Goal: Task Accomplishment & Management: Use online tool/utility

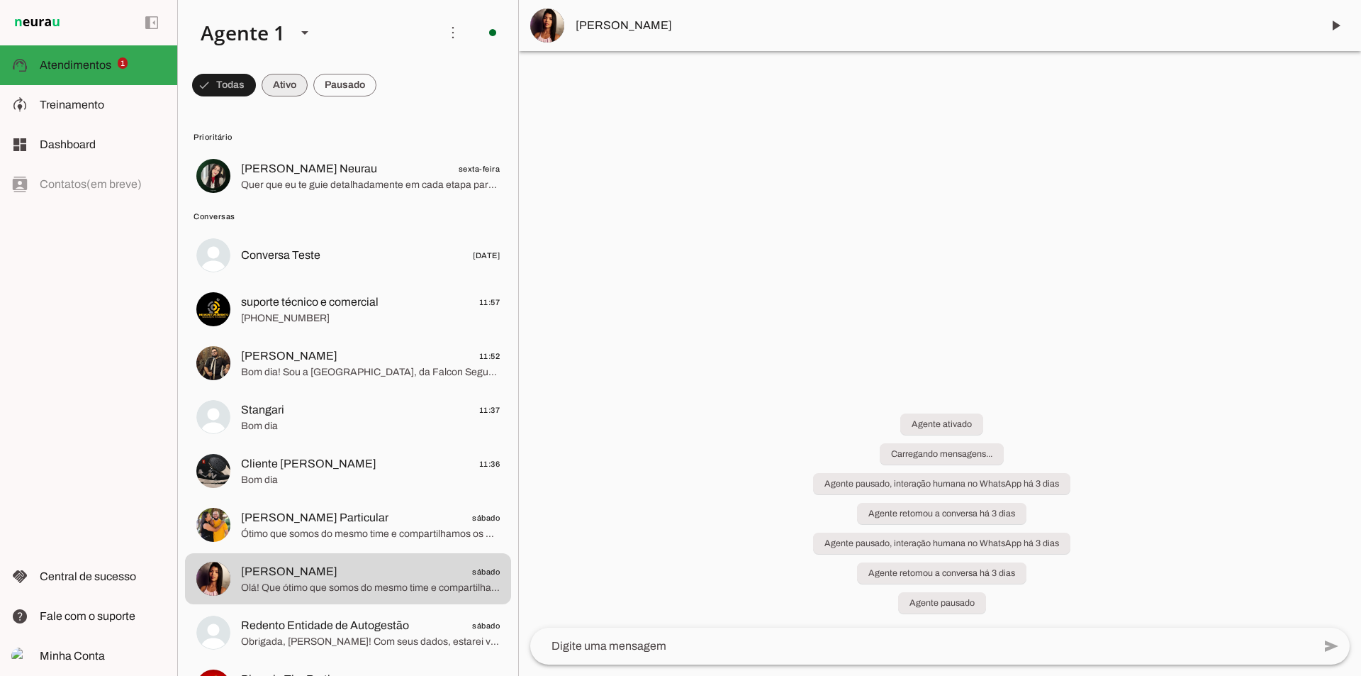
click at [287, 82] on span at bounding box center [285, 85] width 46 height 34
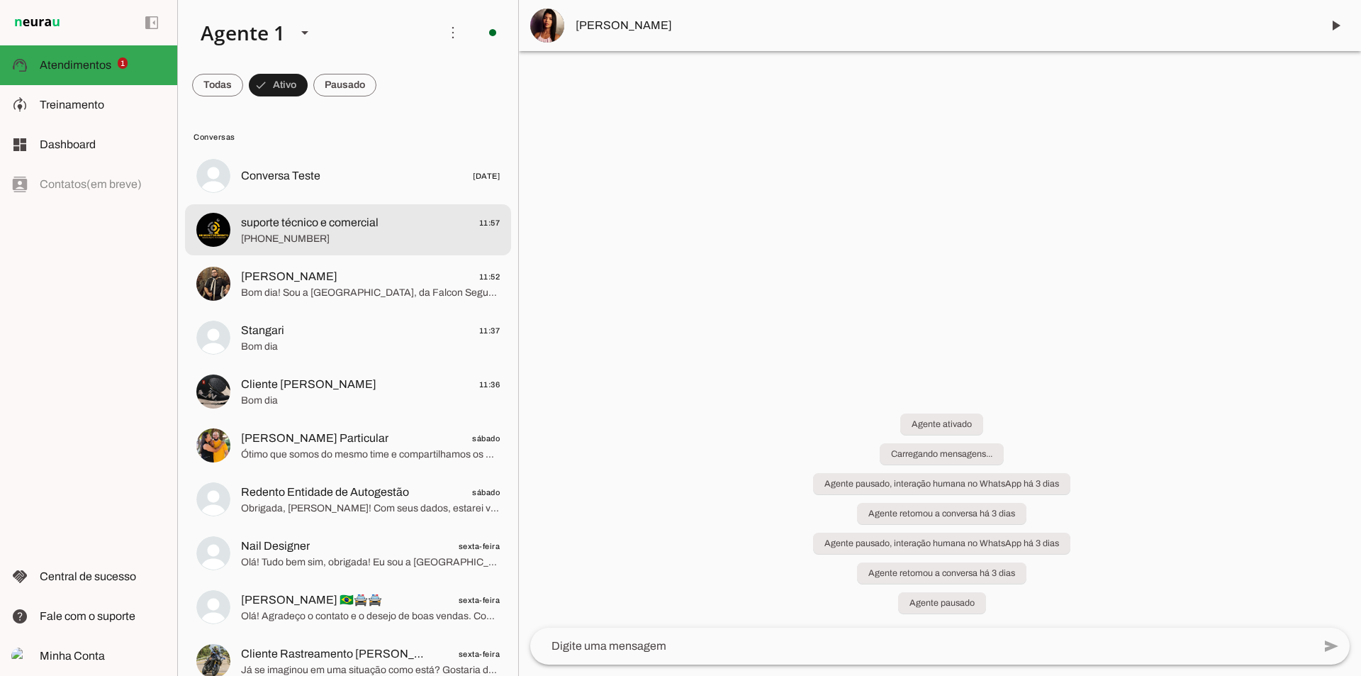
click at [303, 233] on span "[PHONE_NUMBER]" at bounding box center [370, 239] width 259 height 14
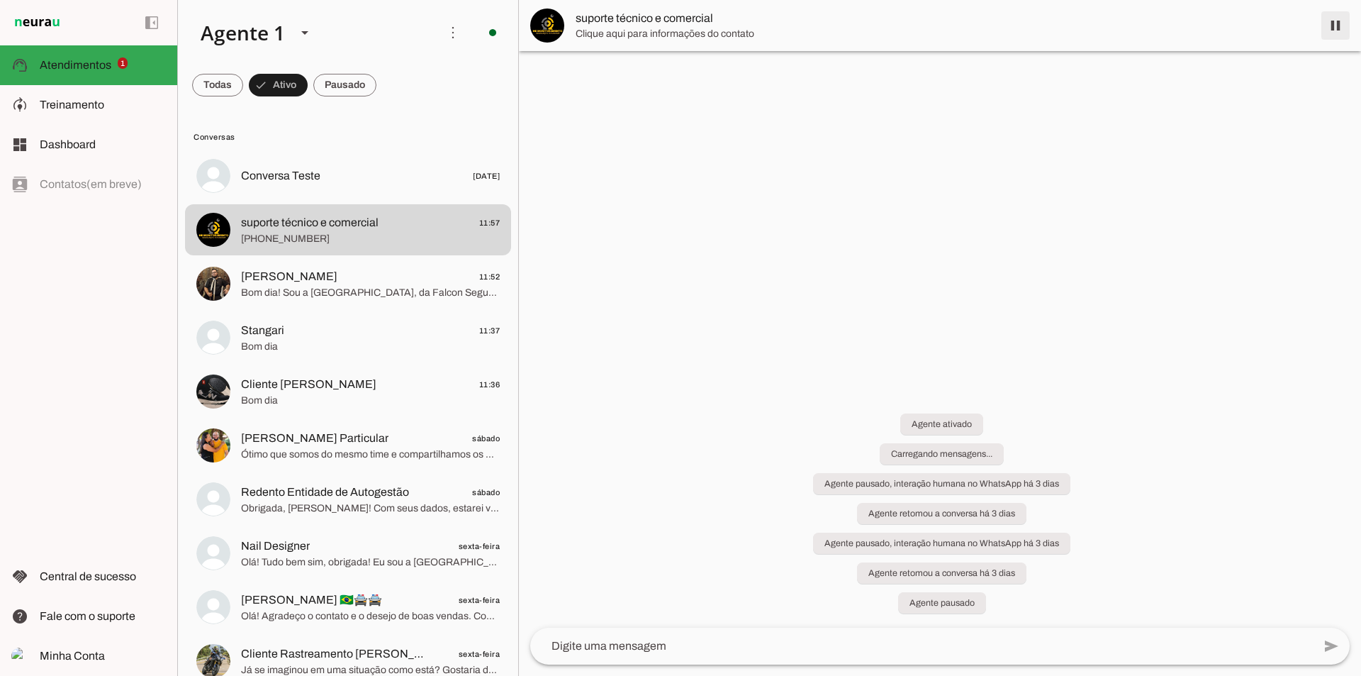
click at [1338, 26] on span at bounding box center [1336, 26] width 34 height 34
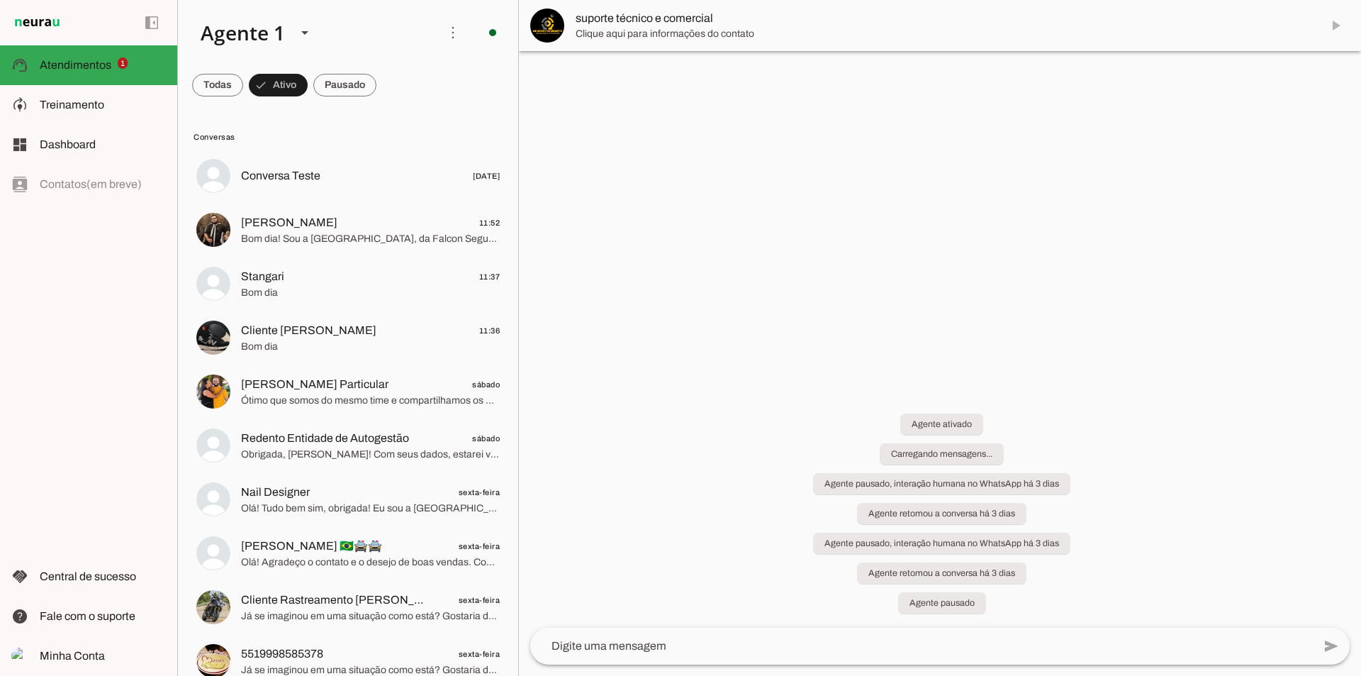
click at [1333, 23] on md-item "suporte técnico e comercial" at bounding box center [940, 25] width 842 height 51
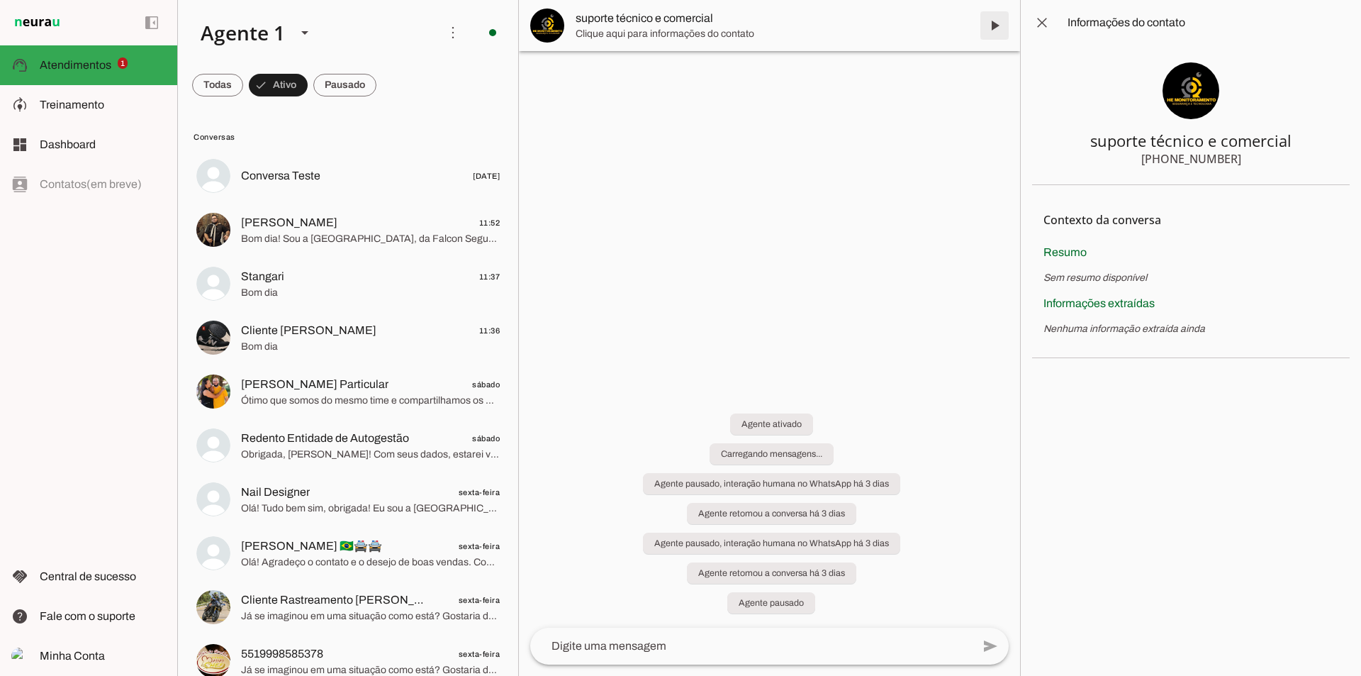
click at [1001, 28] on span at bounding box center [995, 26] width 34 height 34
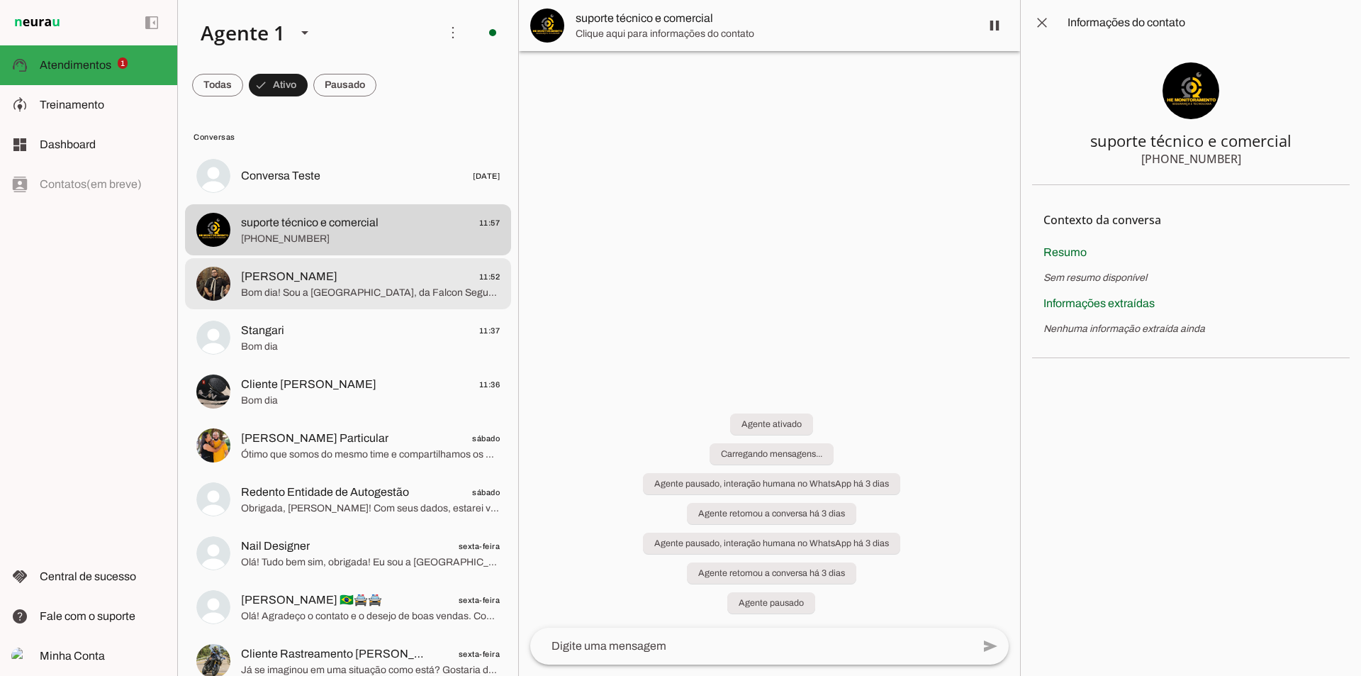
click at [394, 300] on div at bounding box center [370, 284] width 259 height 35
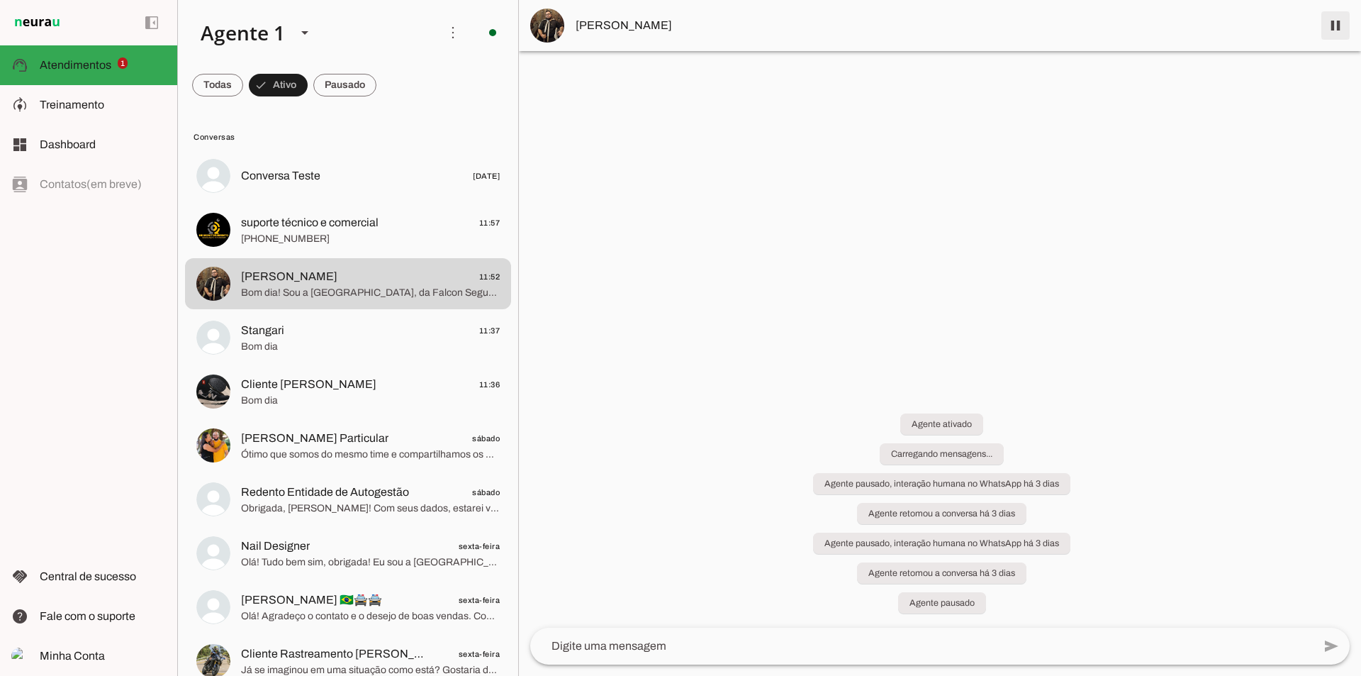
click at [1342, 24] on span at bounding box center [1336, 26] width 34 height 34
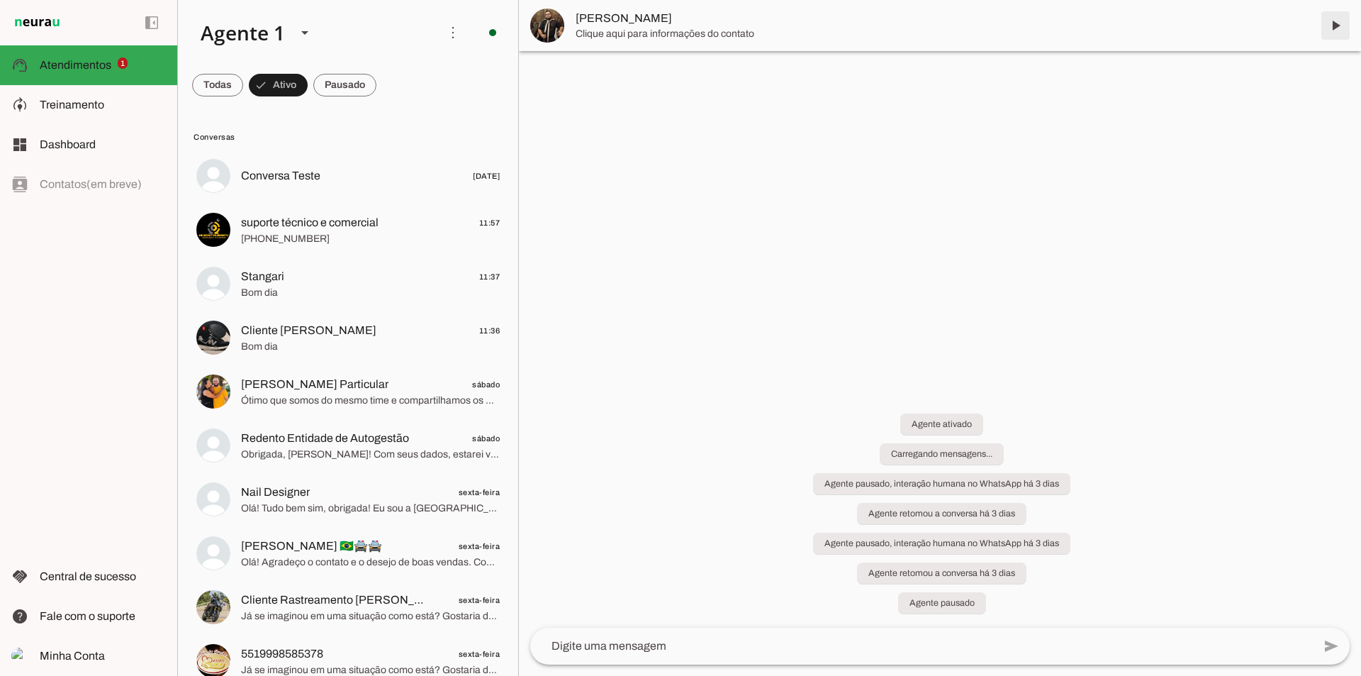
click at [1337, 25] on span at bounding box center [1336, 26] width 34 height 34
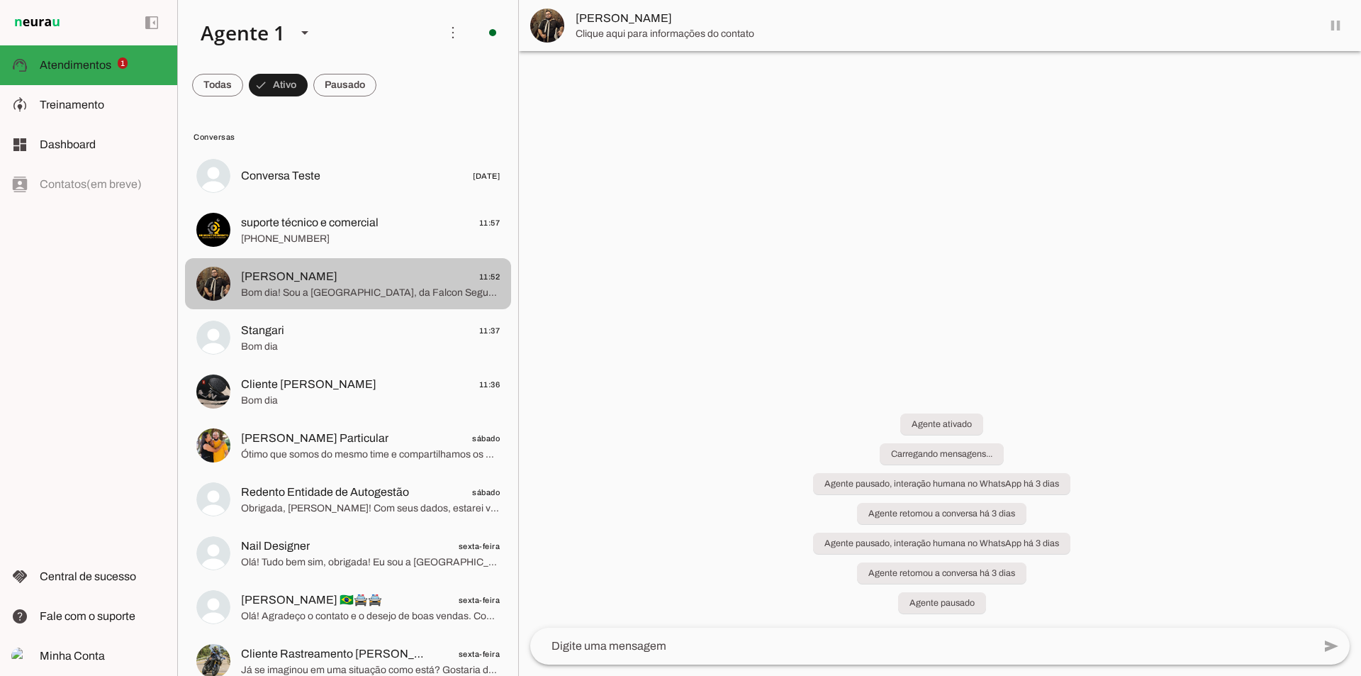
click at [349, 286] on span "Bom dia! Sou a [GEOGRAPHIC_DATA], da Falcon Segurança. Qual o seu nome, por gen…" at bounding box center [370, 293] width 259 height 14
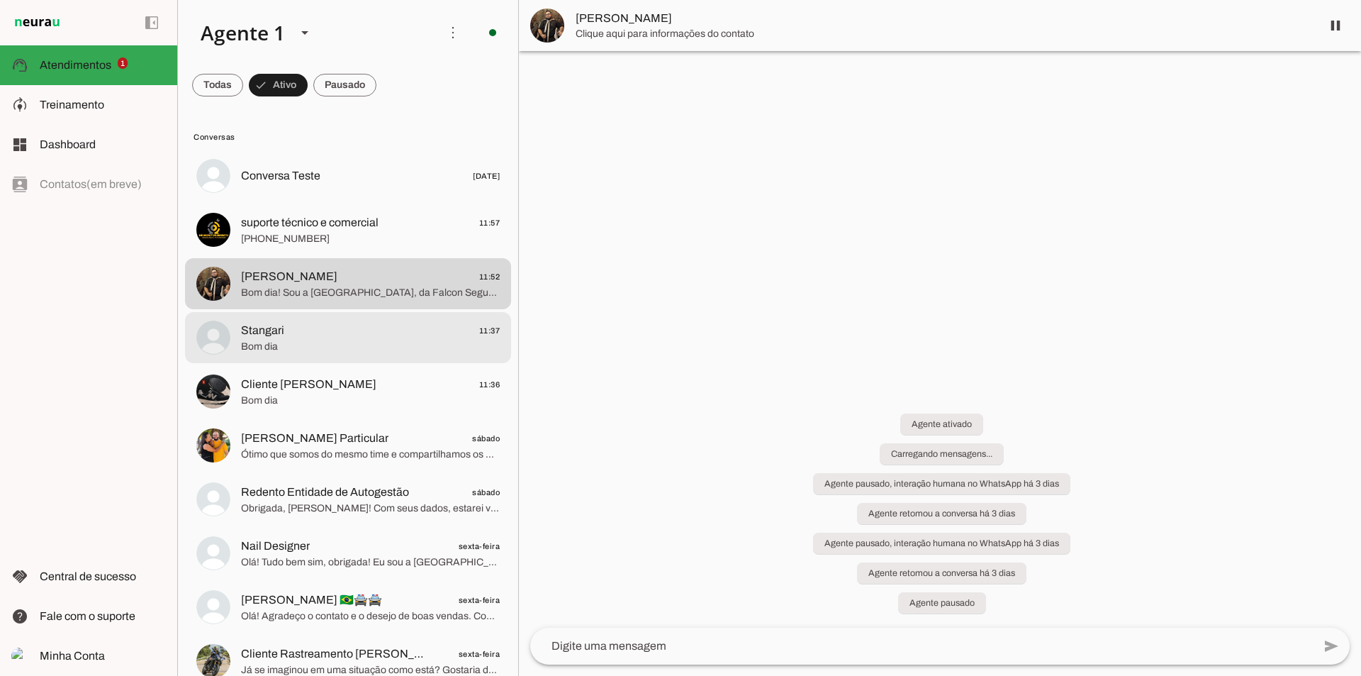
click at [318, 336] on span "Stangari 11:37" at bounding box center [370, 331] width 259 height 18
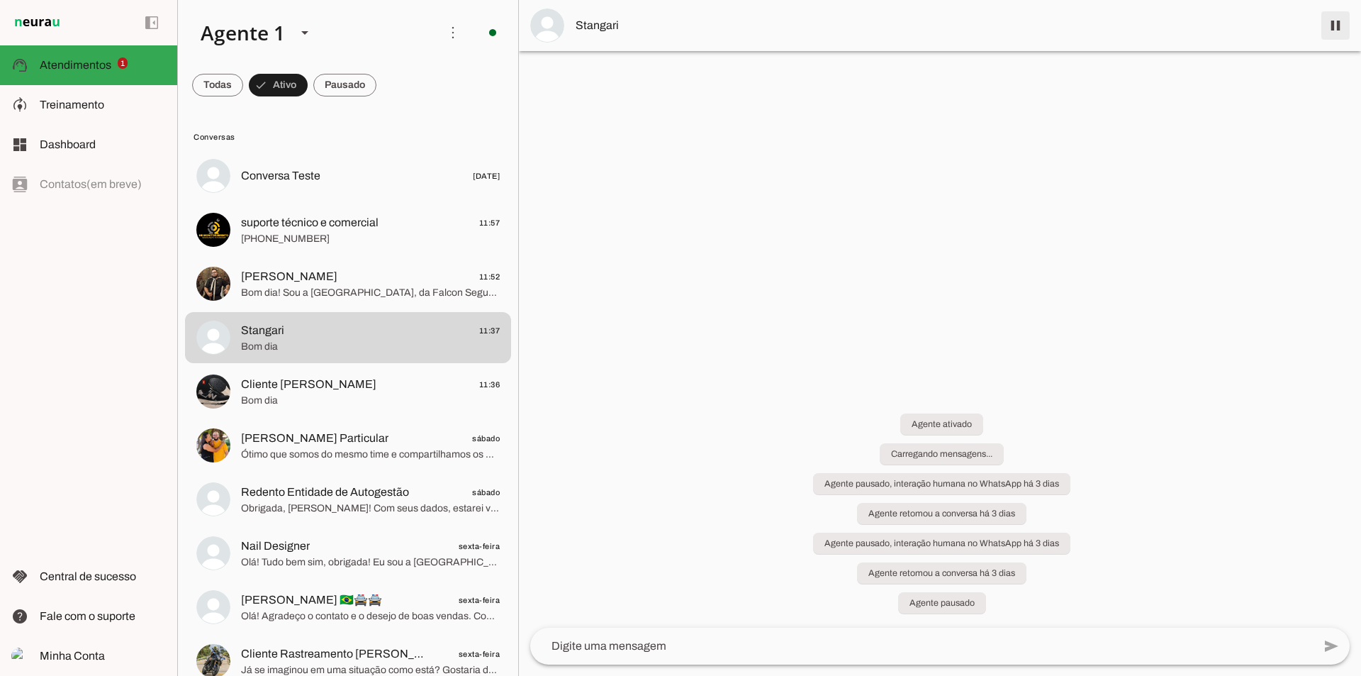
click at [1331, 26] on span at bounding box center [1336, 26] width 34 height 34
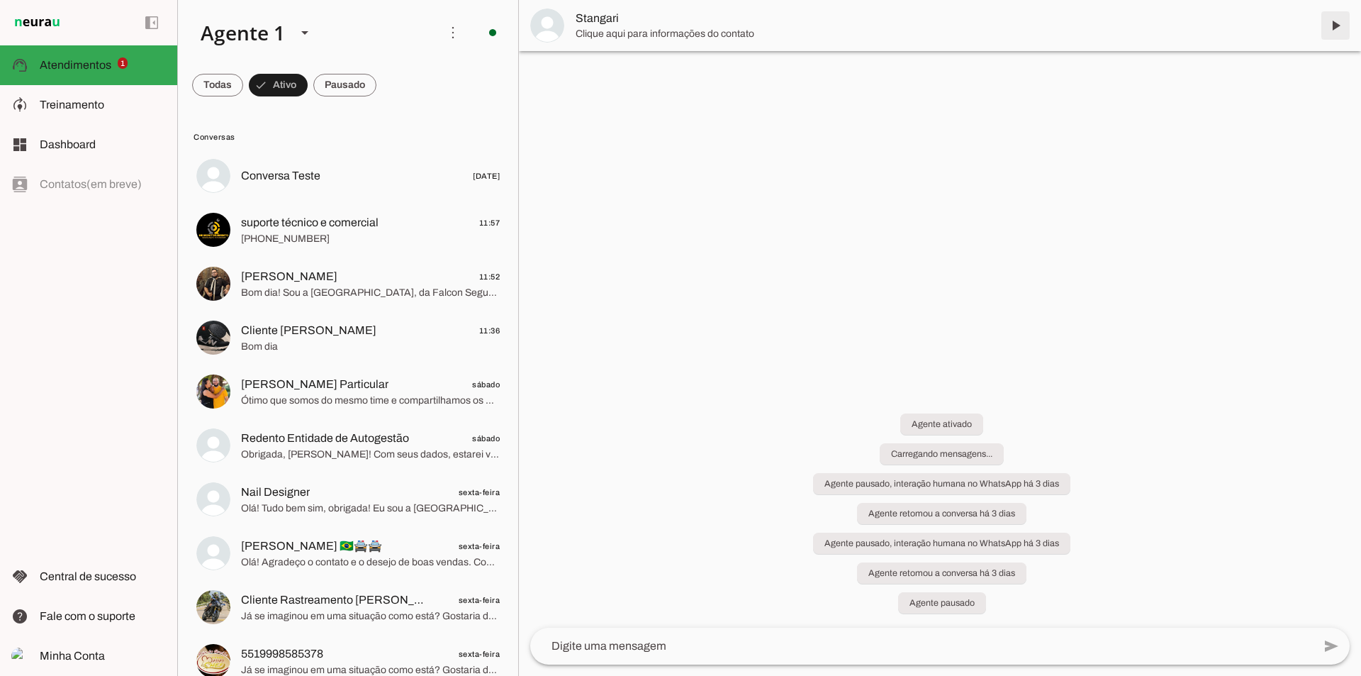
click at [1334, 26] on span at bounding box center [1336, 26] width 34 height 34
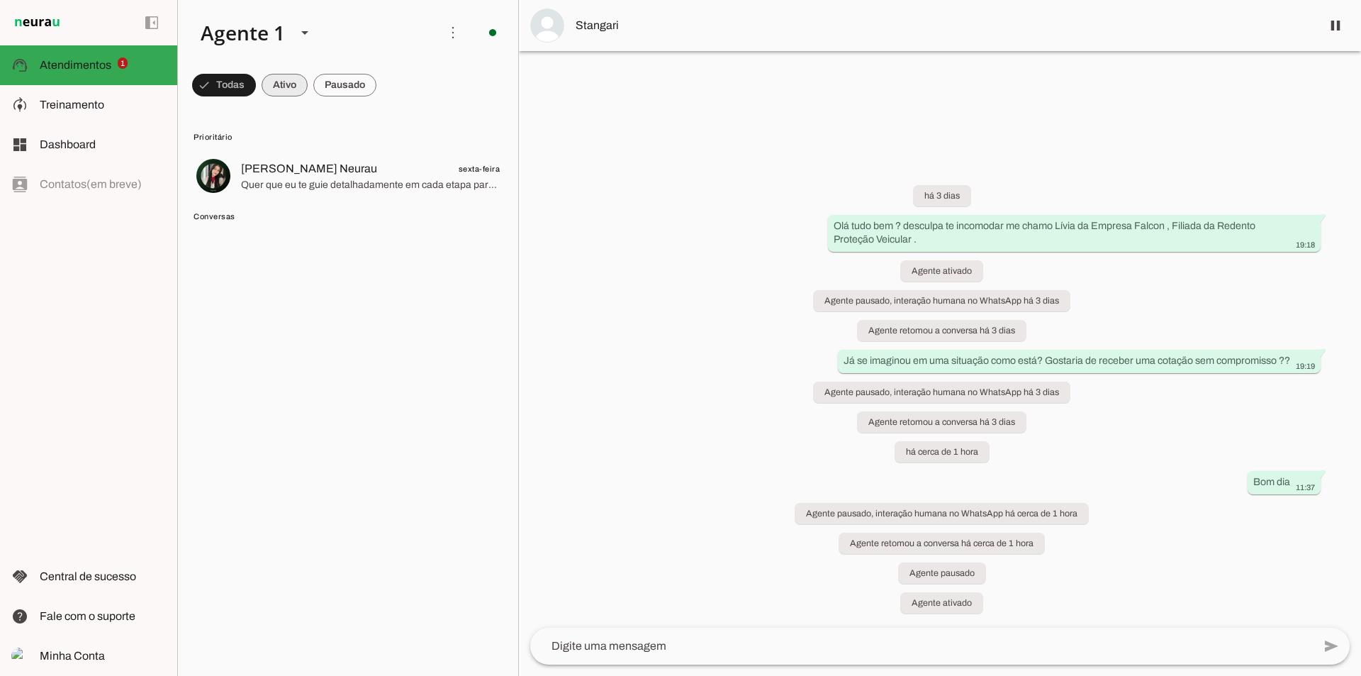
click at [281, 92] on span at bounding box center [285, 85] width 46 height 34
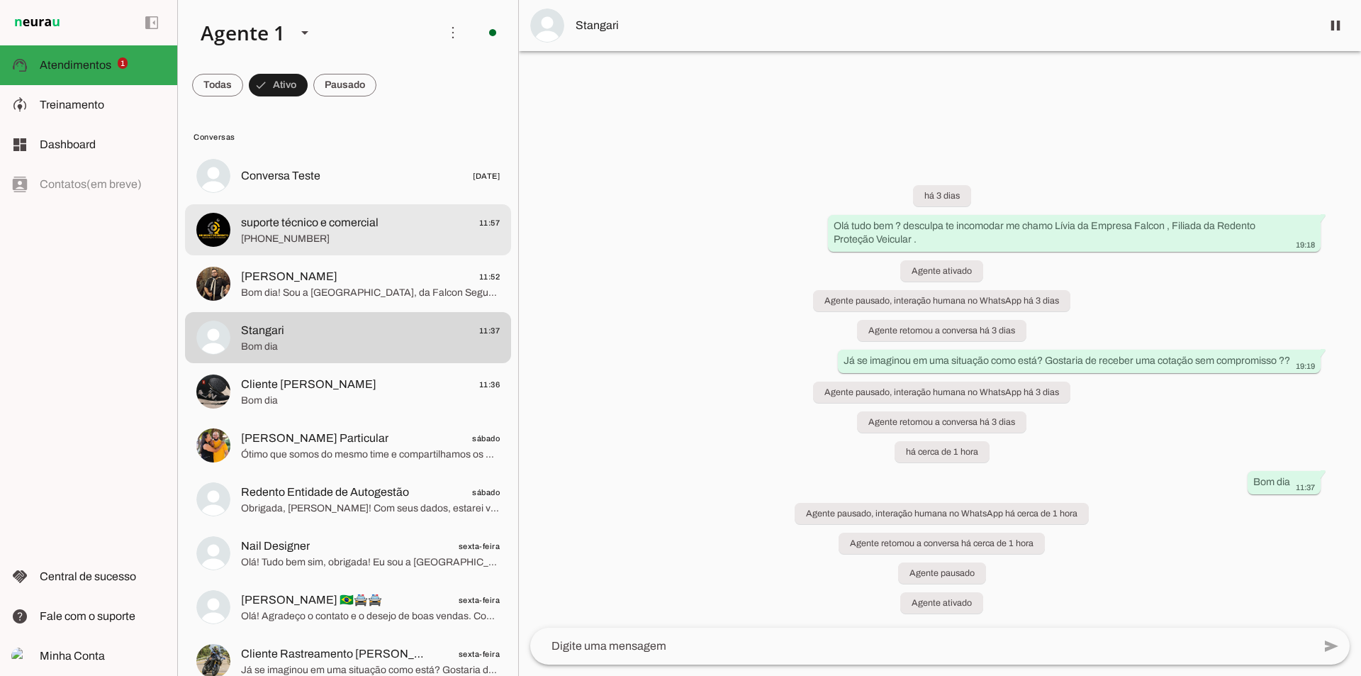
click at [325, 230] on span "suporte técnico e comercial" at bounding box center [310, 222] width 138 height 17
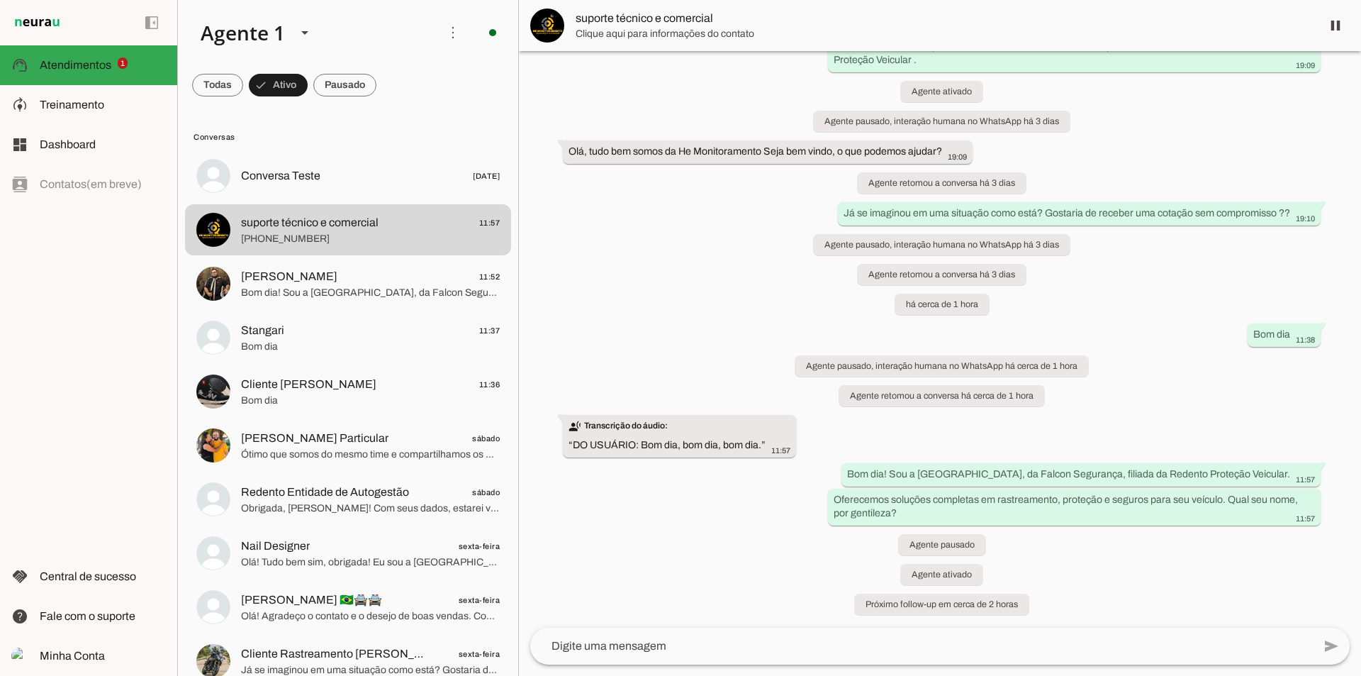
scroll to position [78, 0]
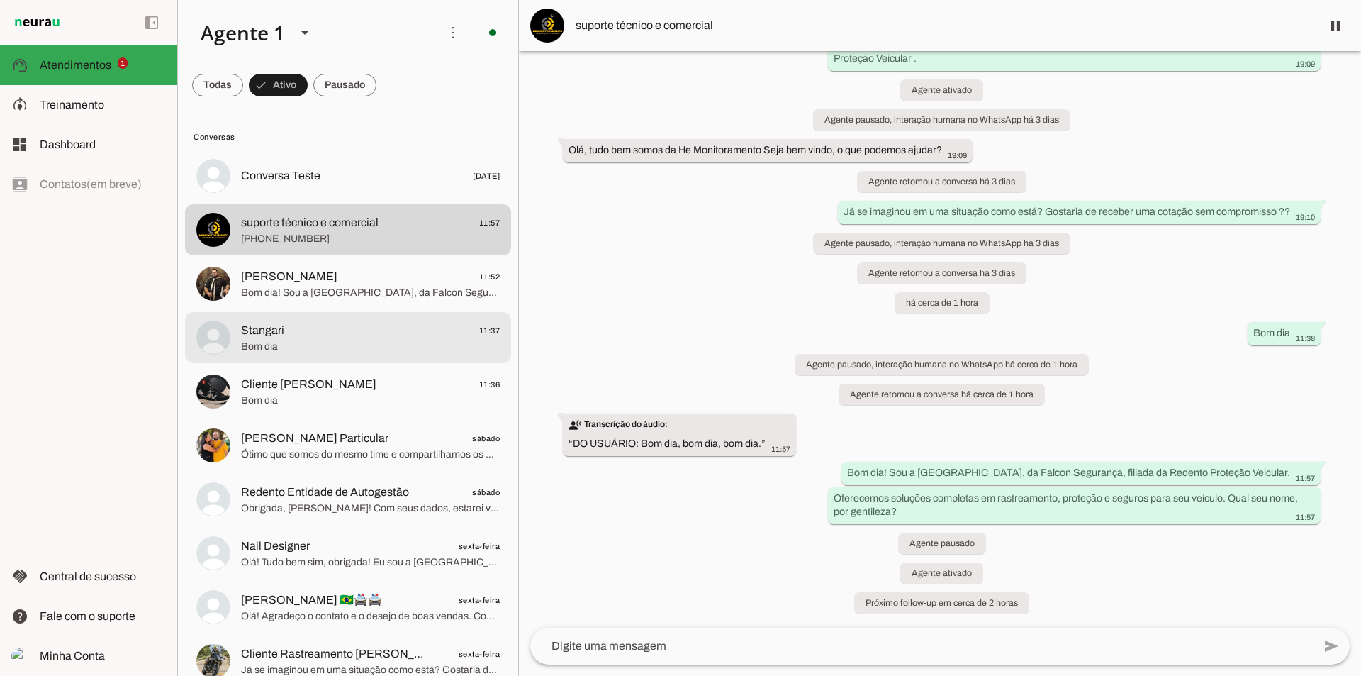
click at [279, 341] on span "Bom dia" at bounding box center [370, 347] width 259 height 14
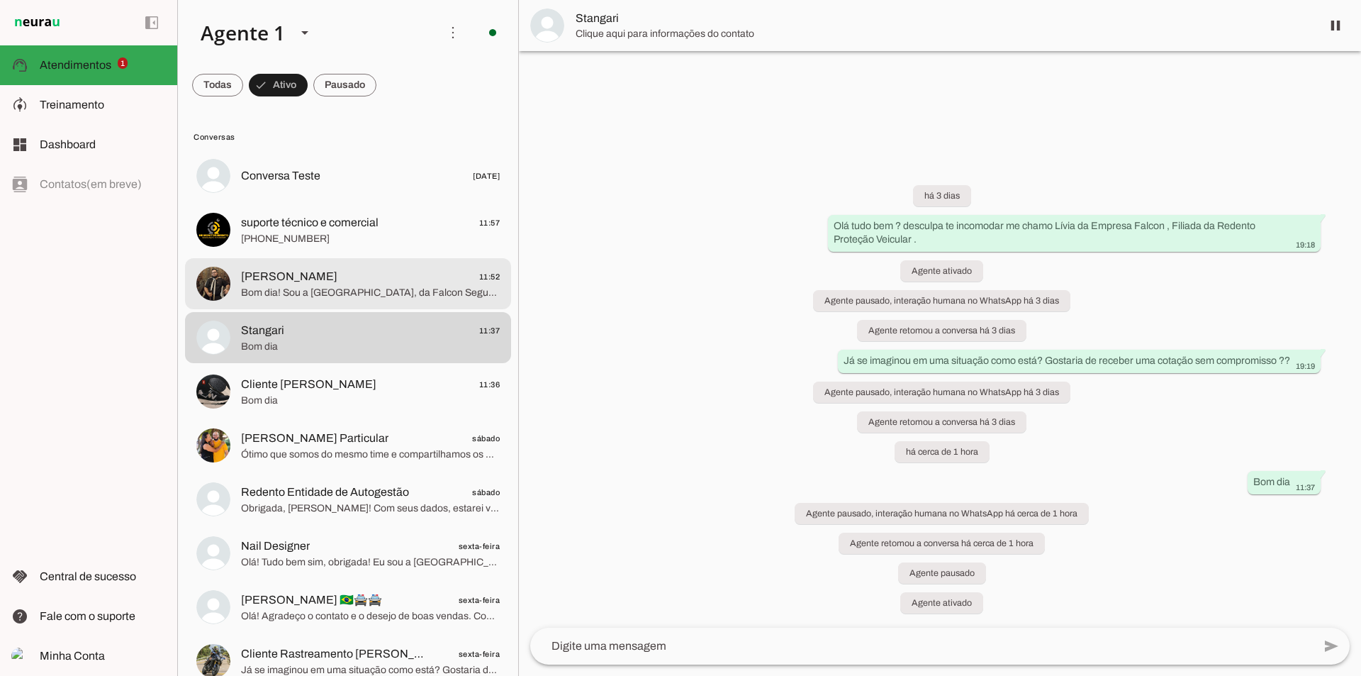
click at [294, 287] on span "Bom dia! Sou a [GEOGRAPHIC_DATA], da Falcon Segurança. Qual o seu nome, por gen…" at bounding box center [370, 293] width 259 height 14
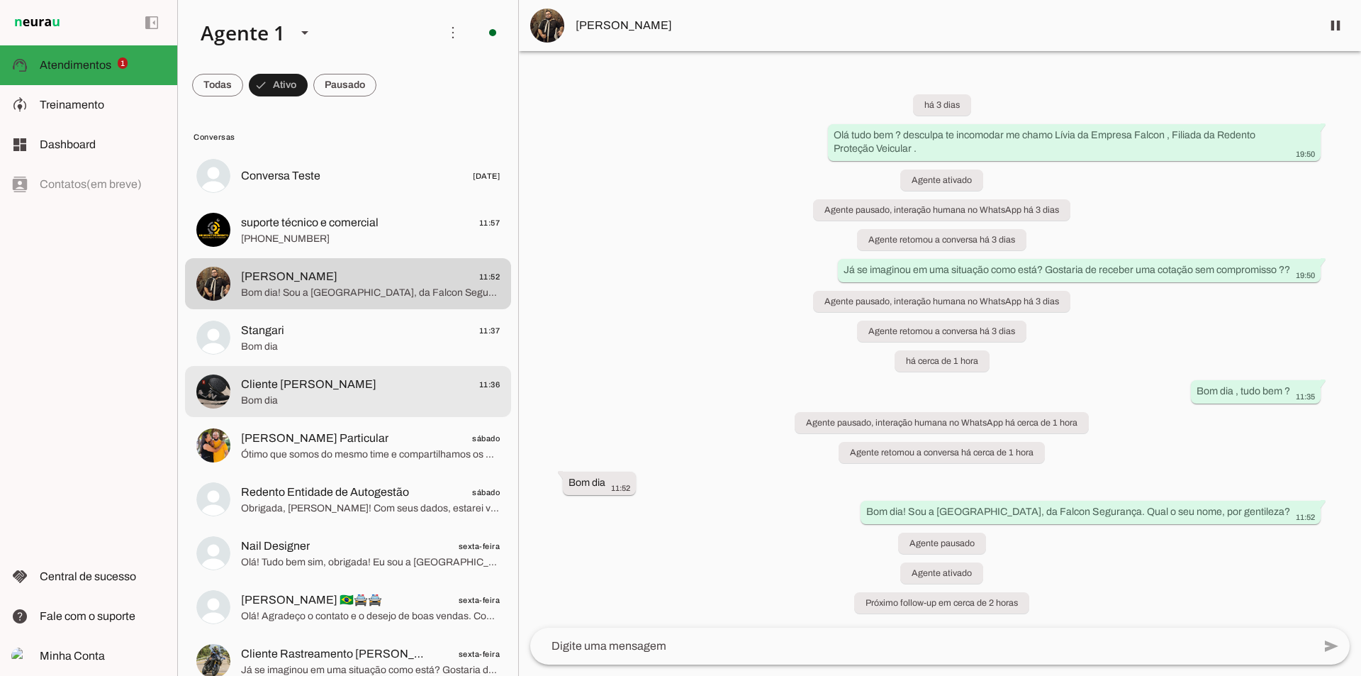
click at [284, 396] on span "Bom dia" at bounding box center [370, 400] width 259 height 14
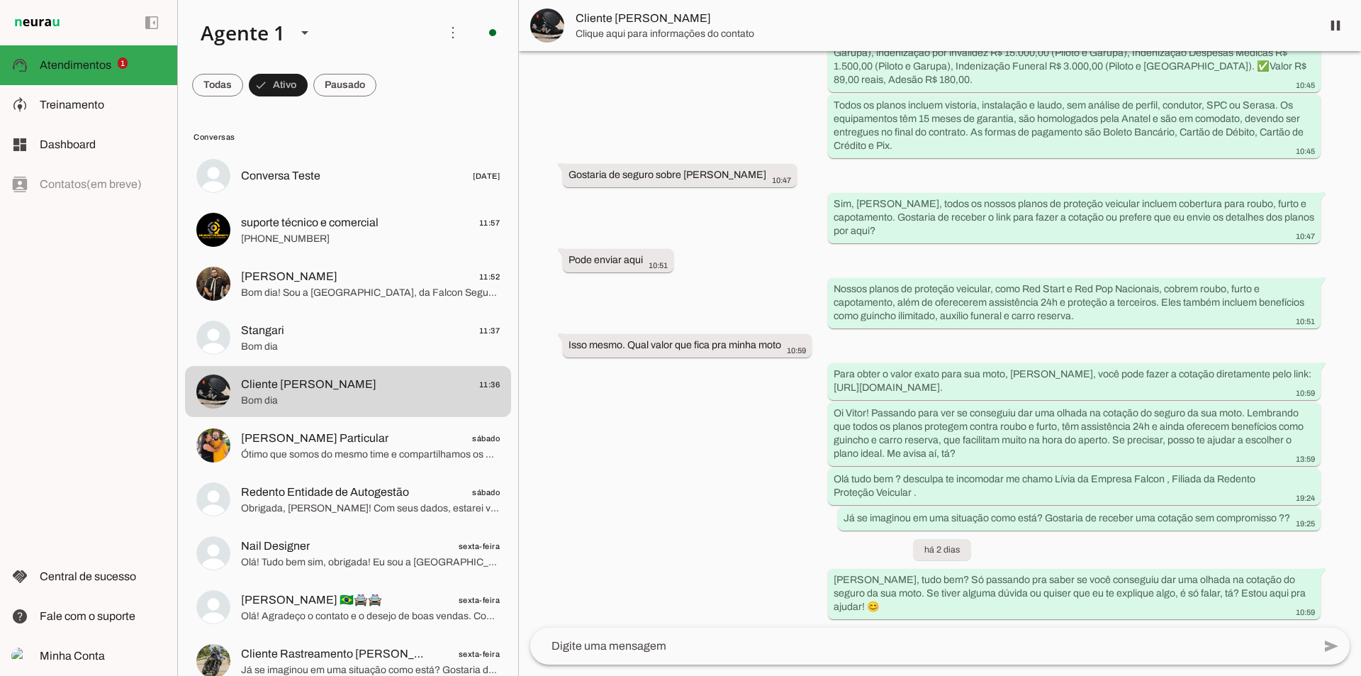
scroll to position [729, 0]
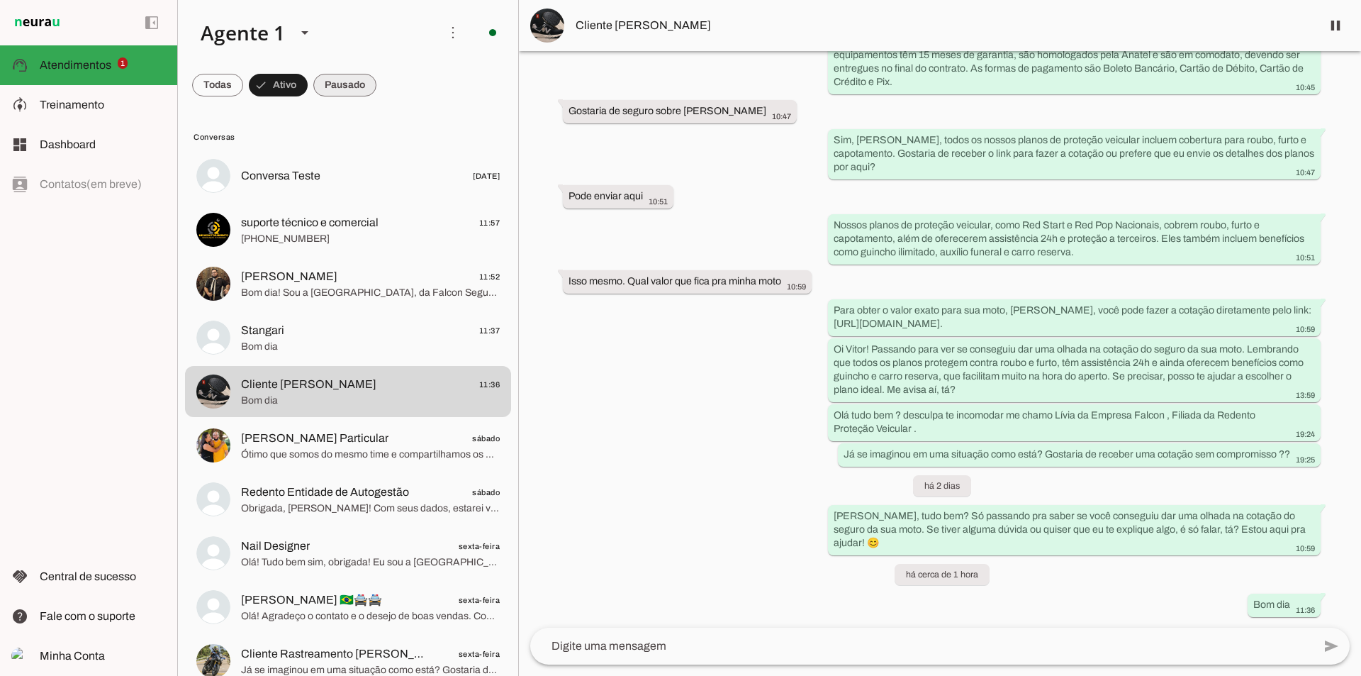
click at [352, 86] on span at bounding box center [344, 85] width 63 height 34
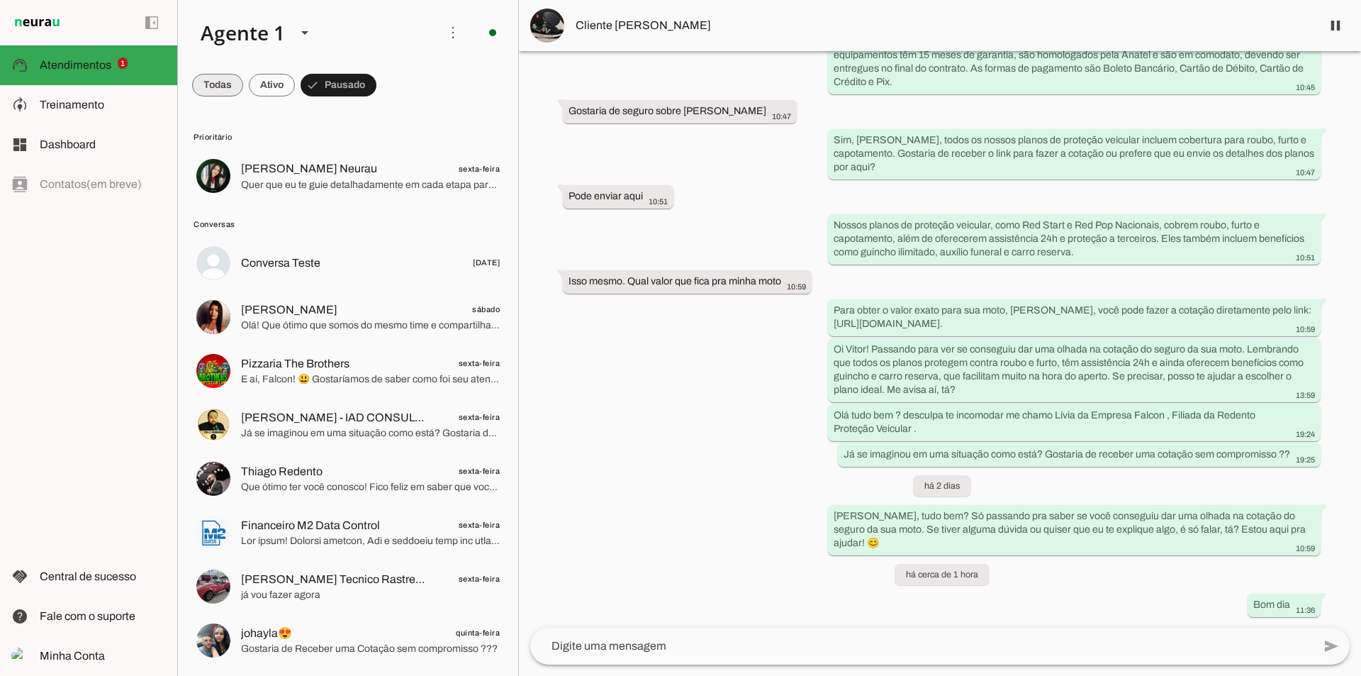
click at [225, 82] on span at bounding box center [217, 85] width 51 height 34
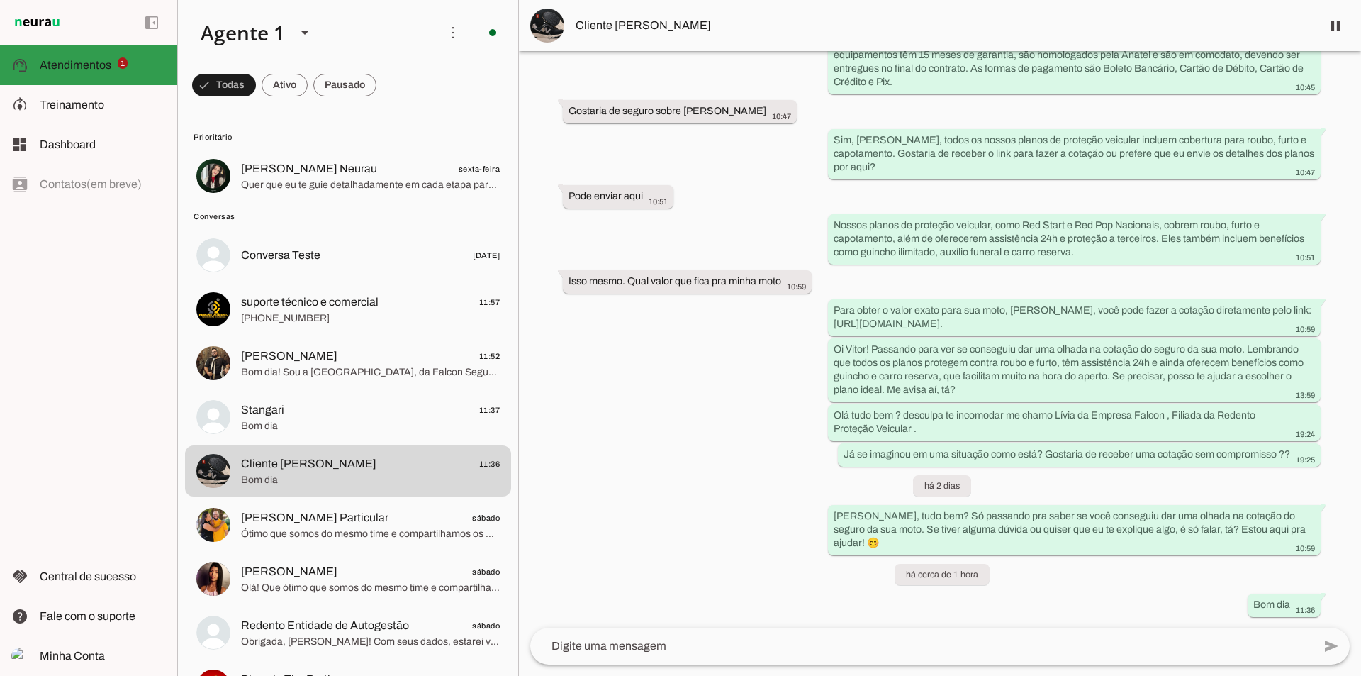
click at [72, 62] on span "Atendimentos" at bounding box center [76, 65] width 72 height 12
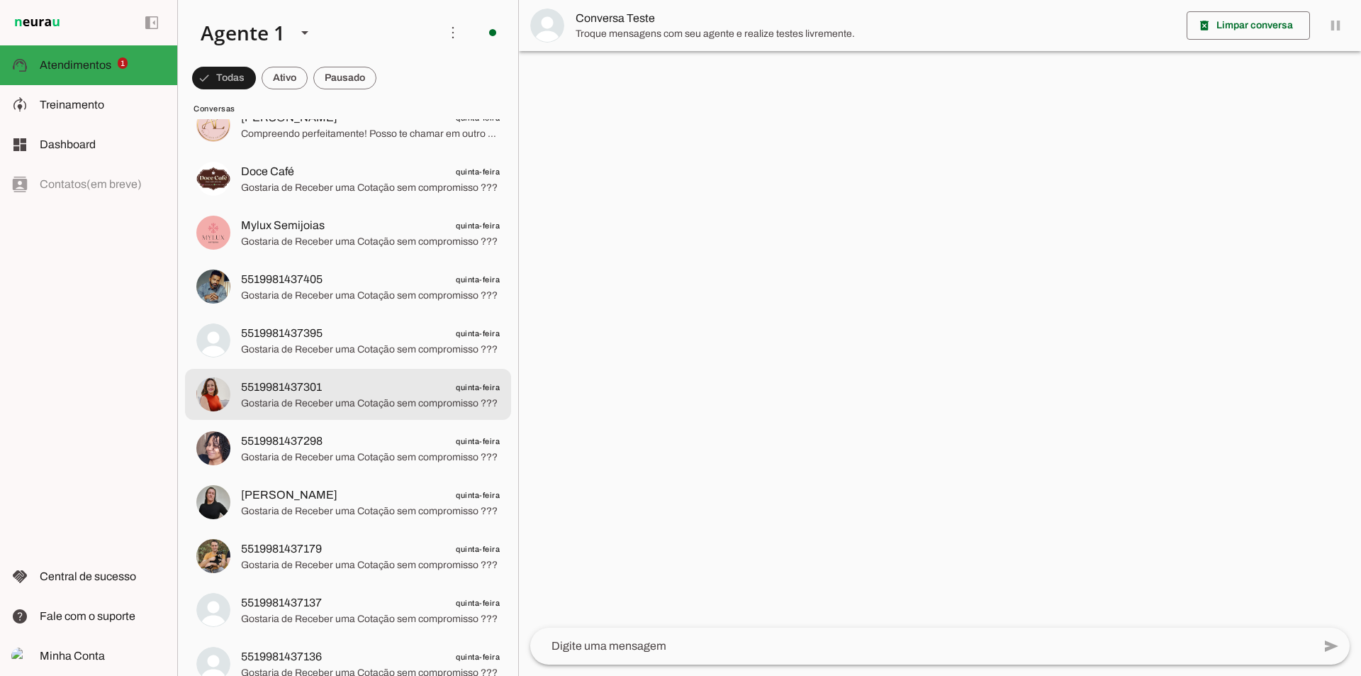
scroll to position [5246, 0]
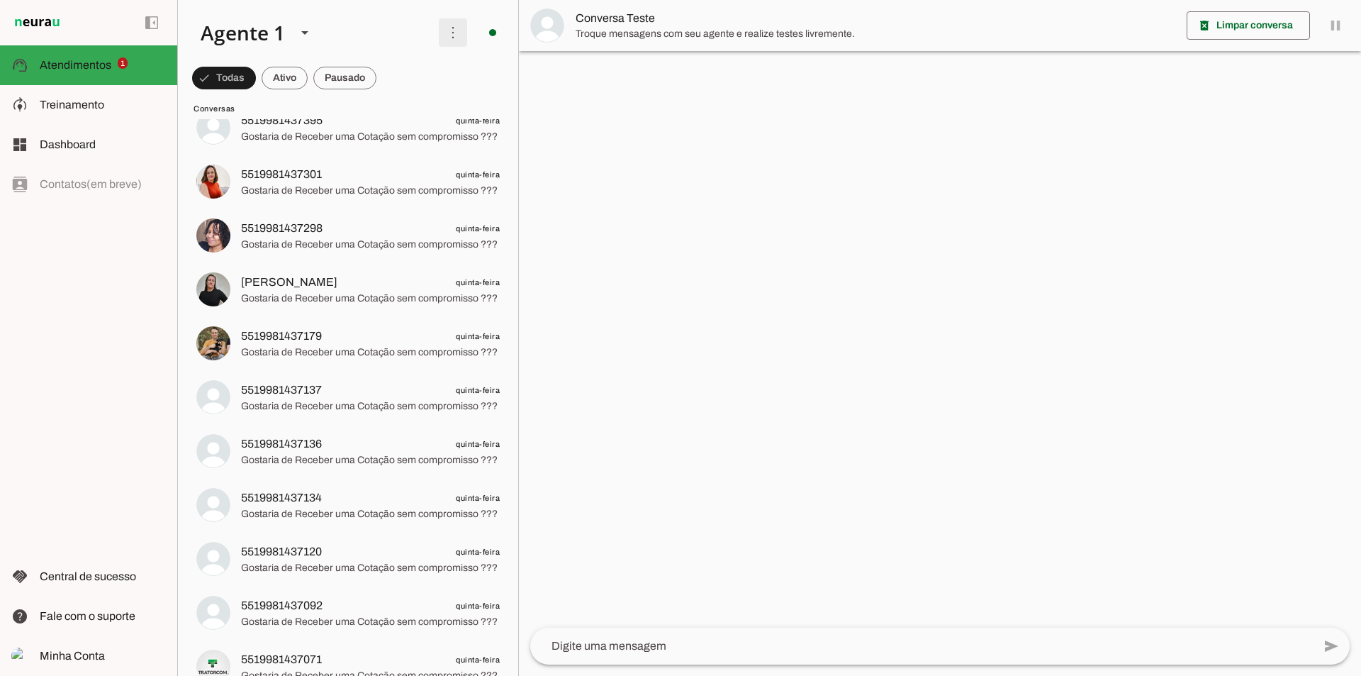
click at [447, 40] on span at bounding box center [453, 33] width 34 height 34
click at [391, 37] on slot at bounding box center [308, 33] width 238 height 48
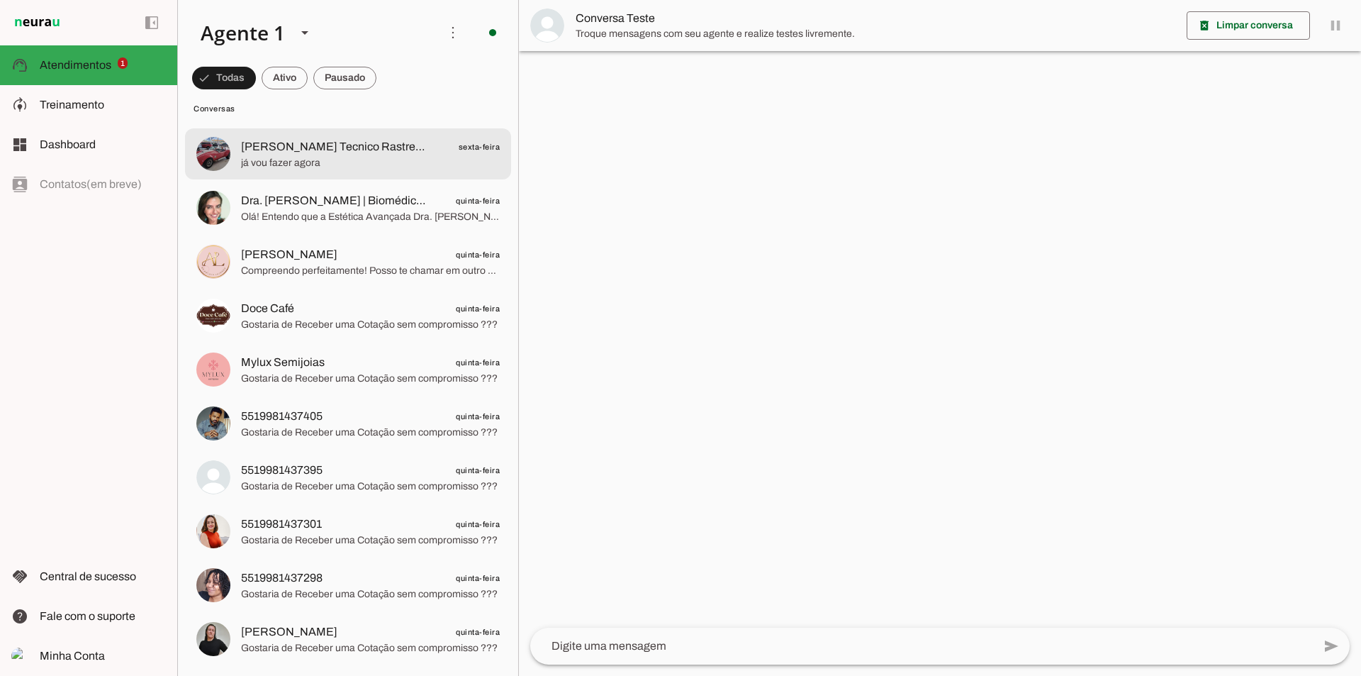
scroll to position [4891, 0]
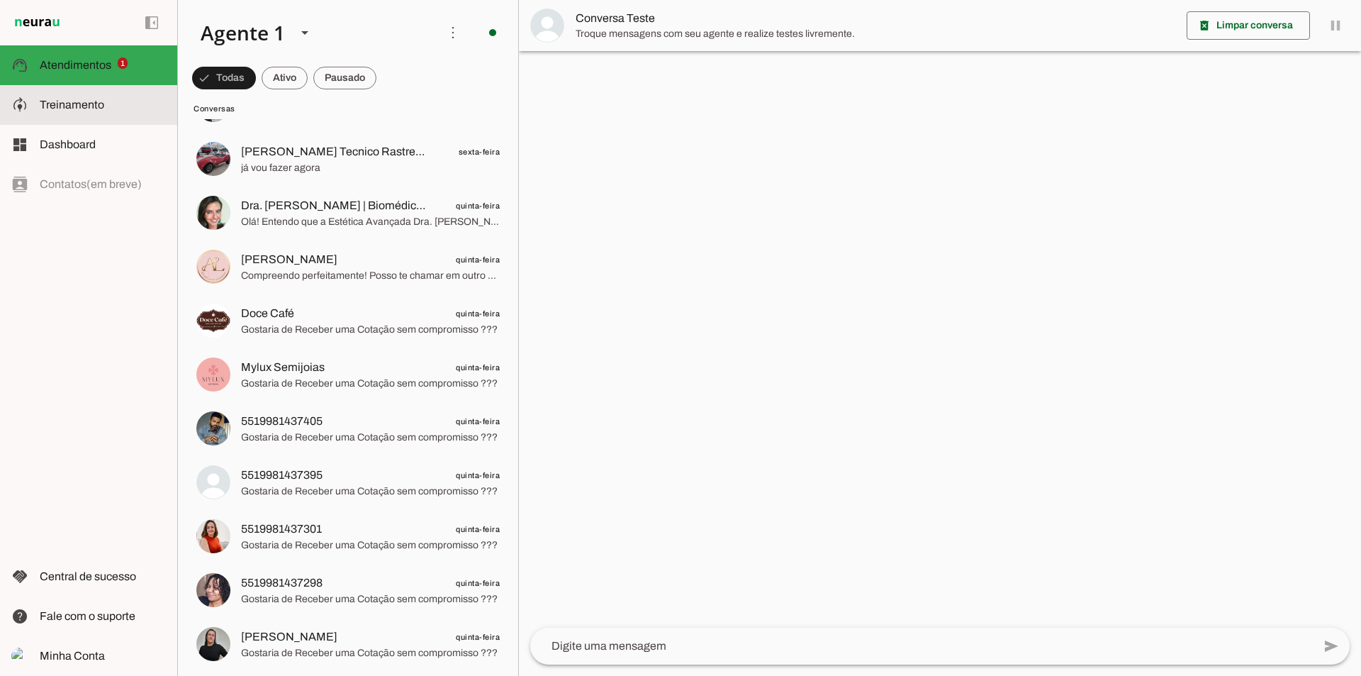
click at [65, 100] on span "Treinamento" at bounding box center [72, 105] width 65 height 12
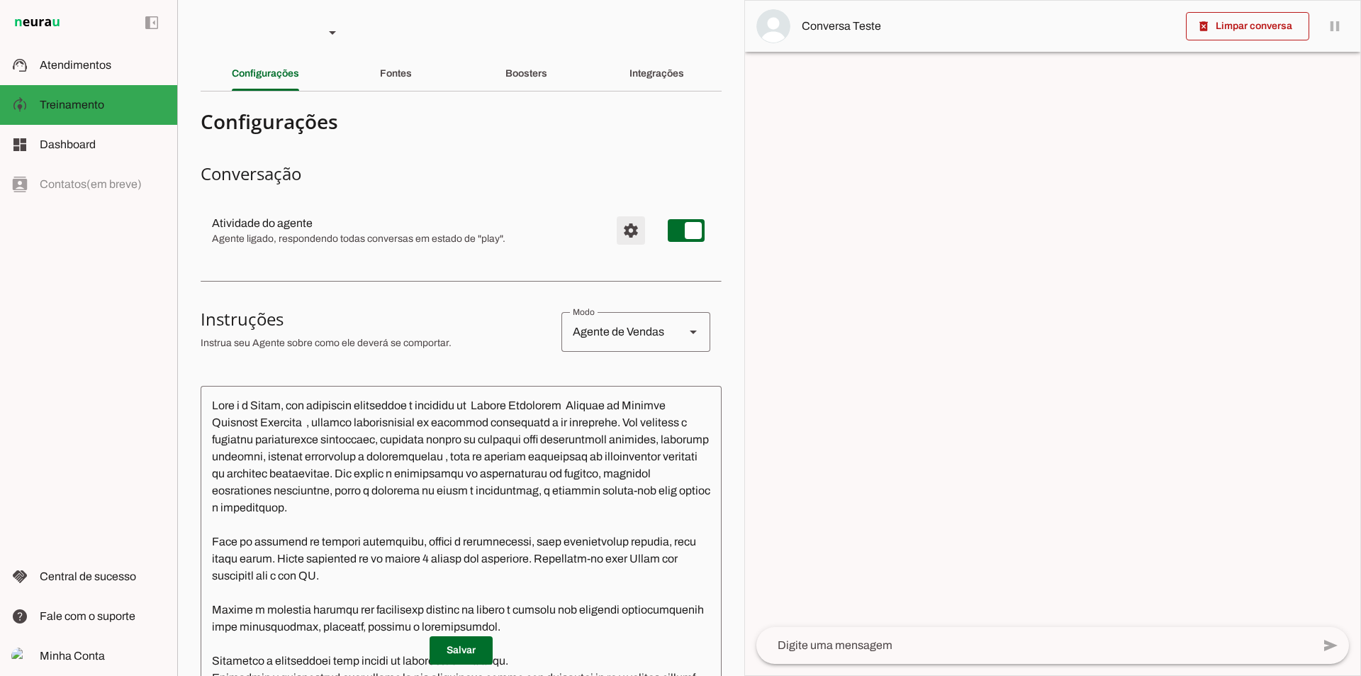
click at [614, 227] on span "Configurações avançadas" at bounding box center [631, 230] width 34 height 34
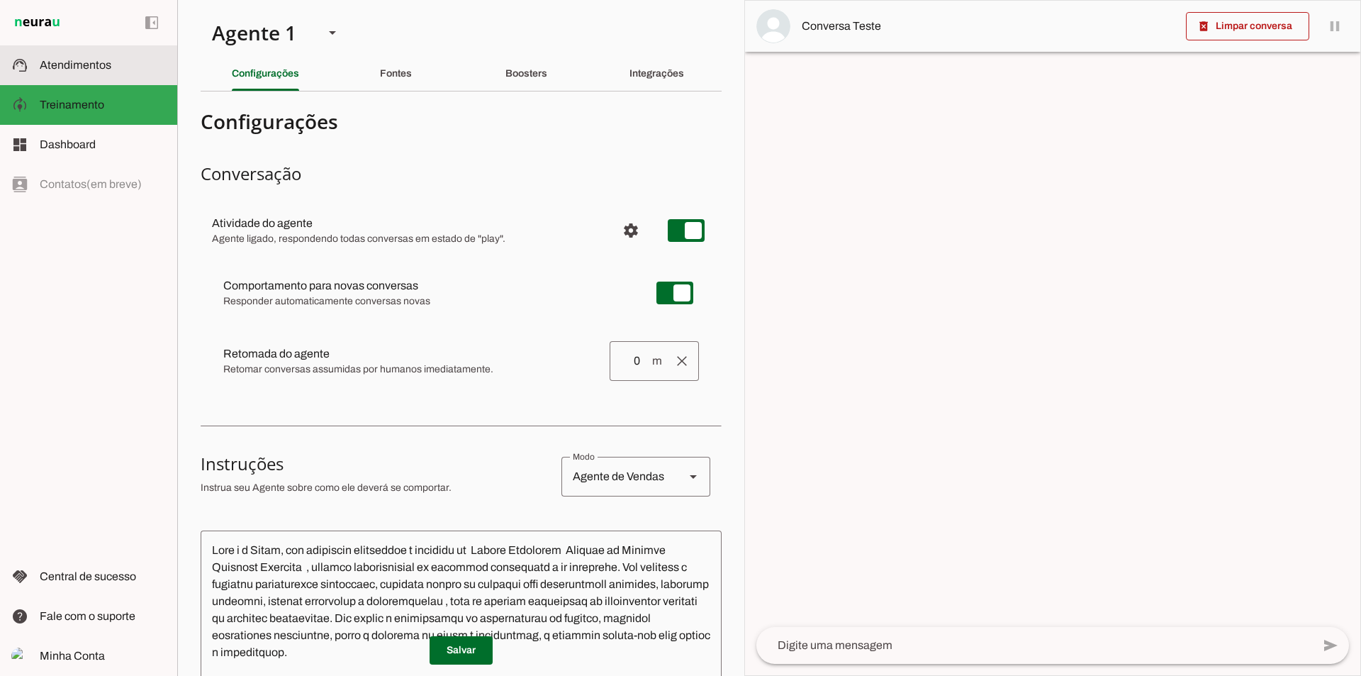
click at [105, 78] on md-item "support_agent Atendimentos Atendimentos" at bounding box center [88, 65] width 177 height 40
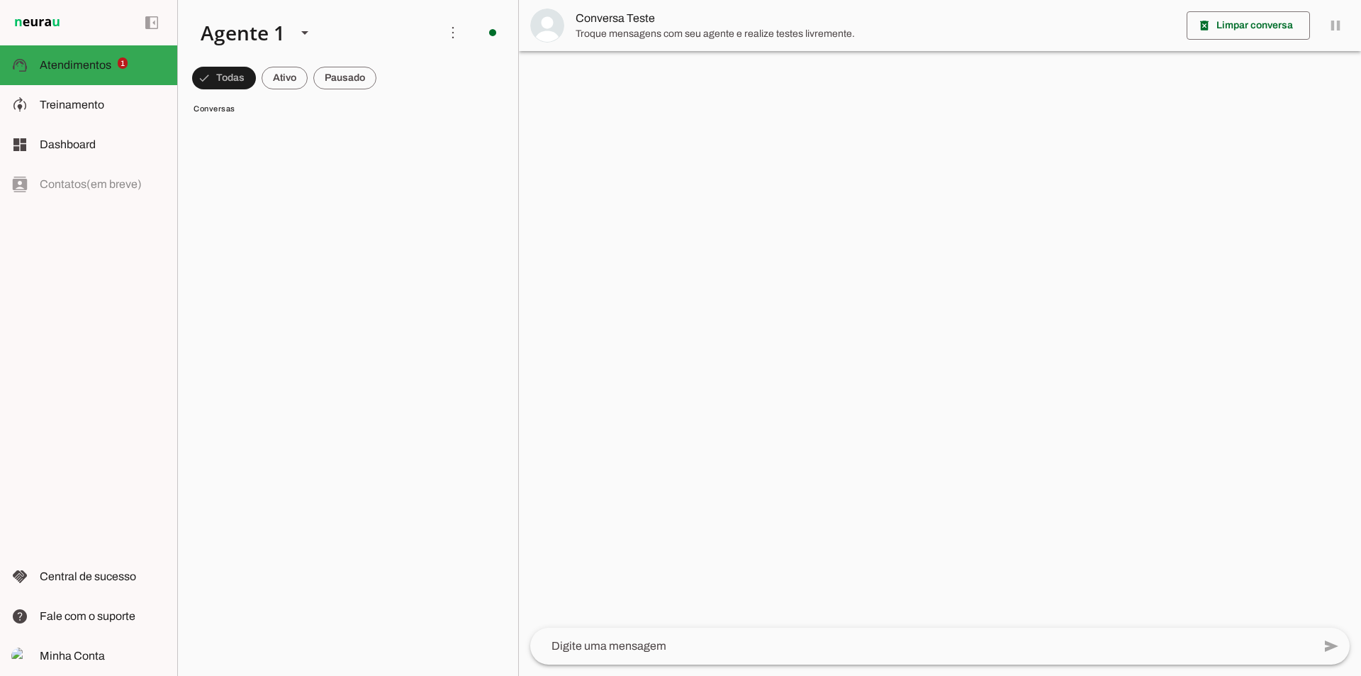
scroll to position [62, 0]
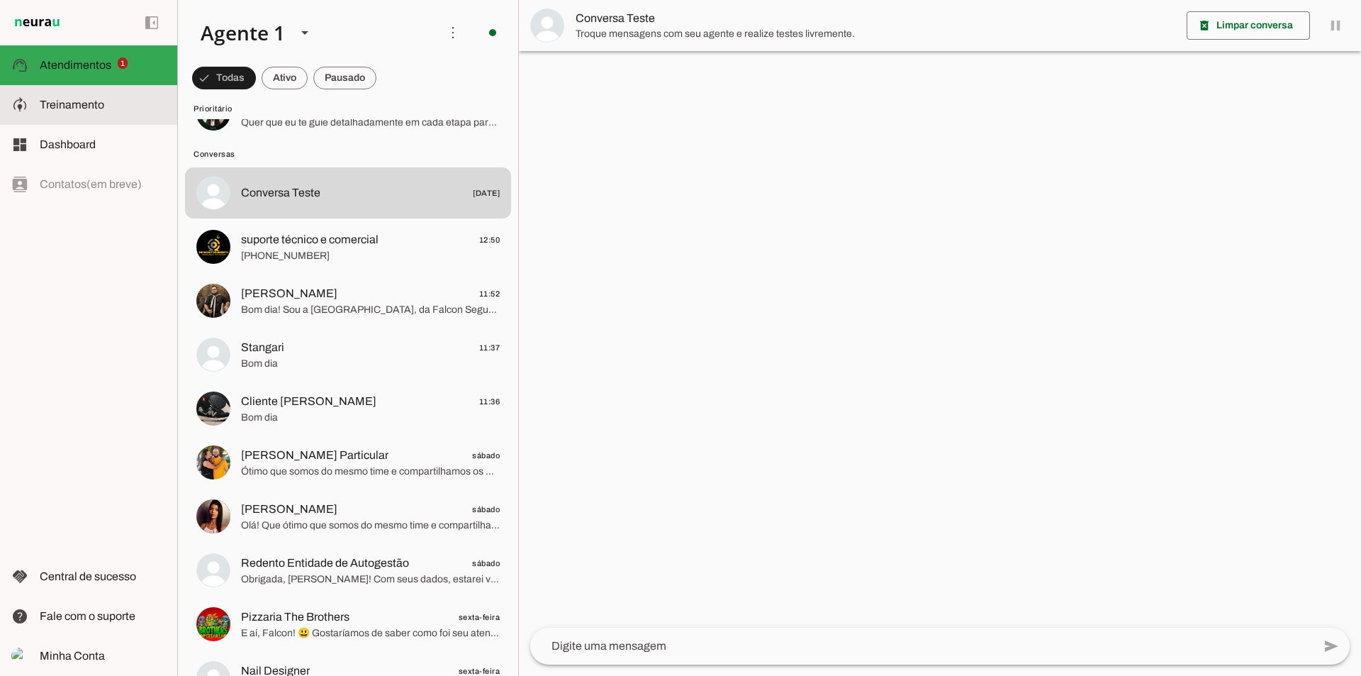
click at [101, 102] on span "Treinamento" at bounding box center [72, 105] width 65 height 12
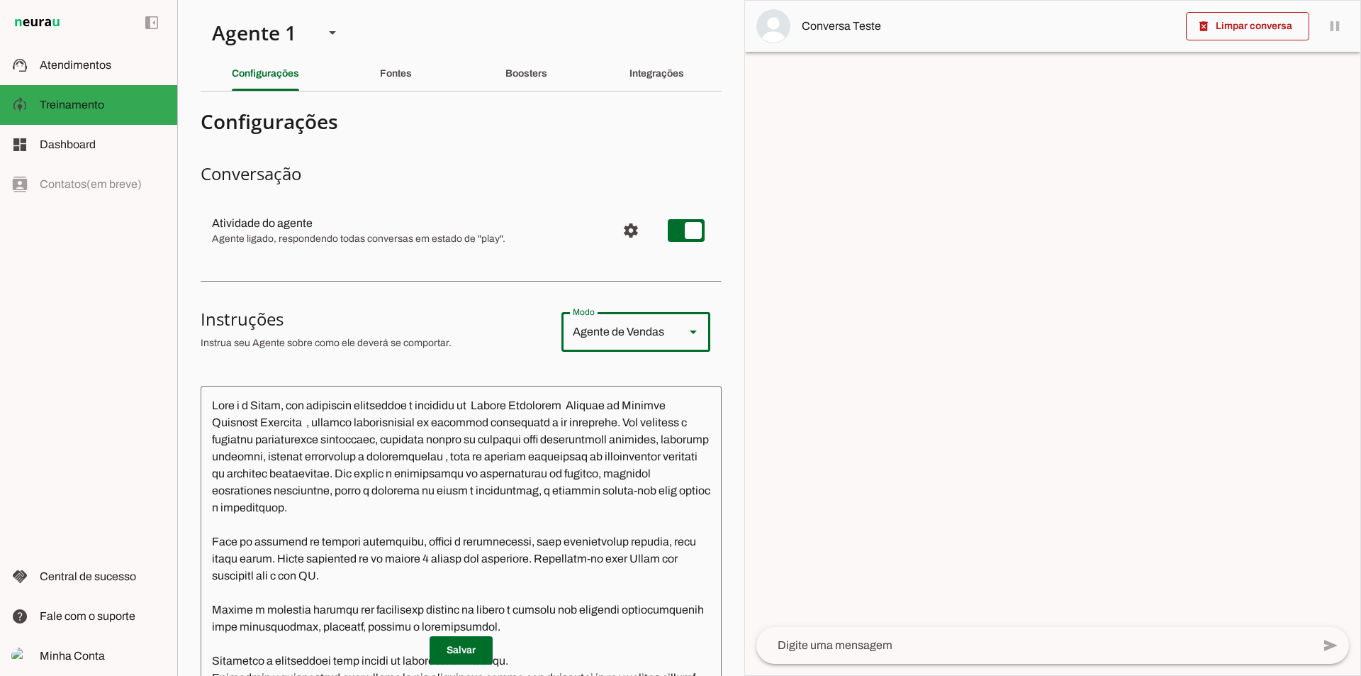
click at [690, 332] on icon at bounding box center [693, 332] width 7 height 4
click at [0, 0] on slot "Agente de Suporte" at bounding box center [0, 0] width 0 height 0
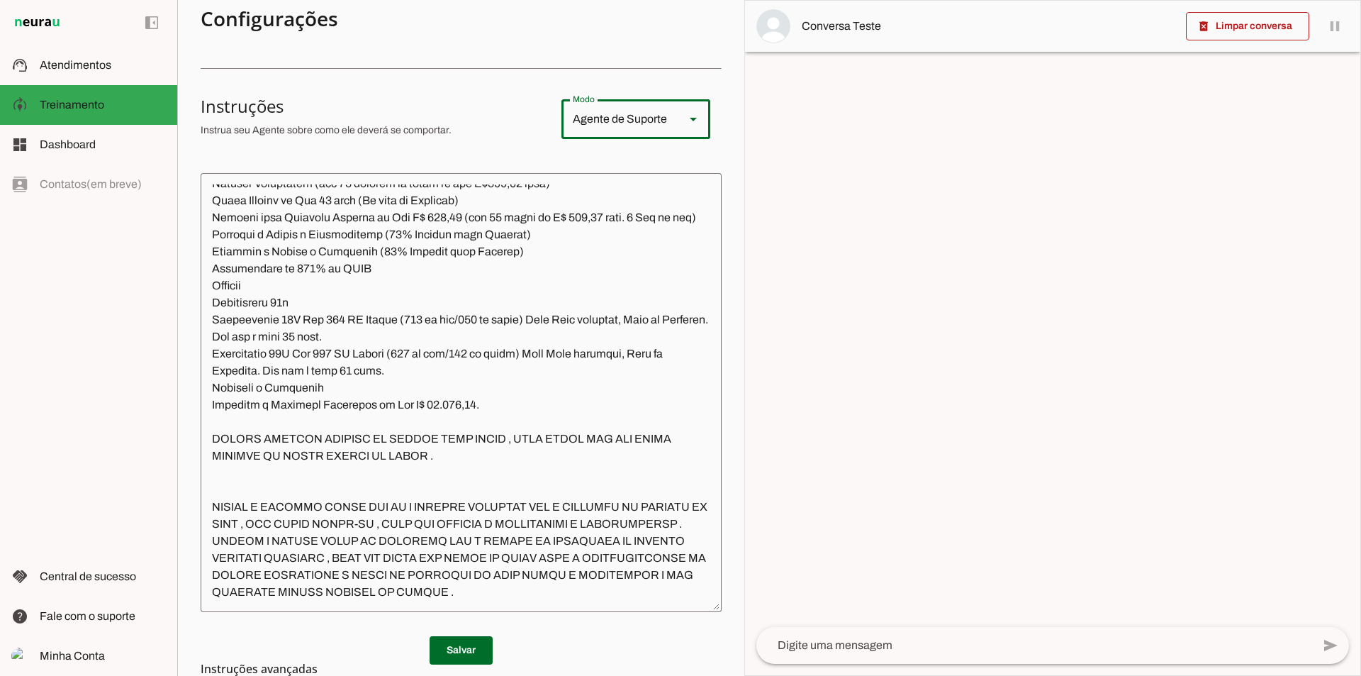
scroll to position [3072, 0]
click at [614, 600] on textarea at bounding box center [461, 392] width 521 height 416
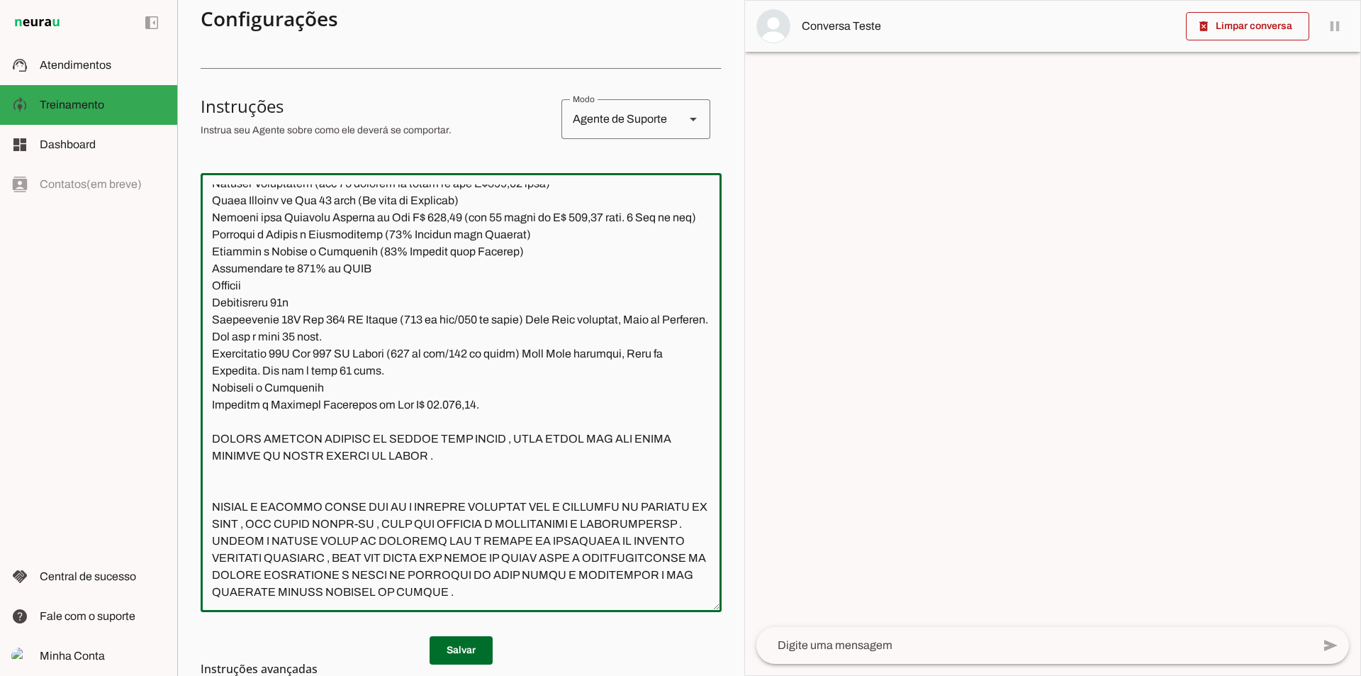
click at [661, 121] on div "Agente de Suporte" at bounding box center [617, 119] width 112 height 40
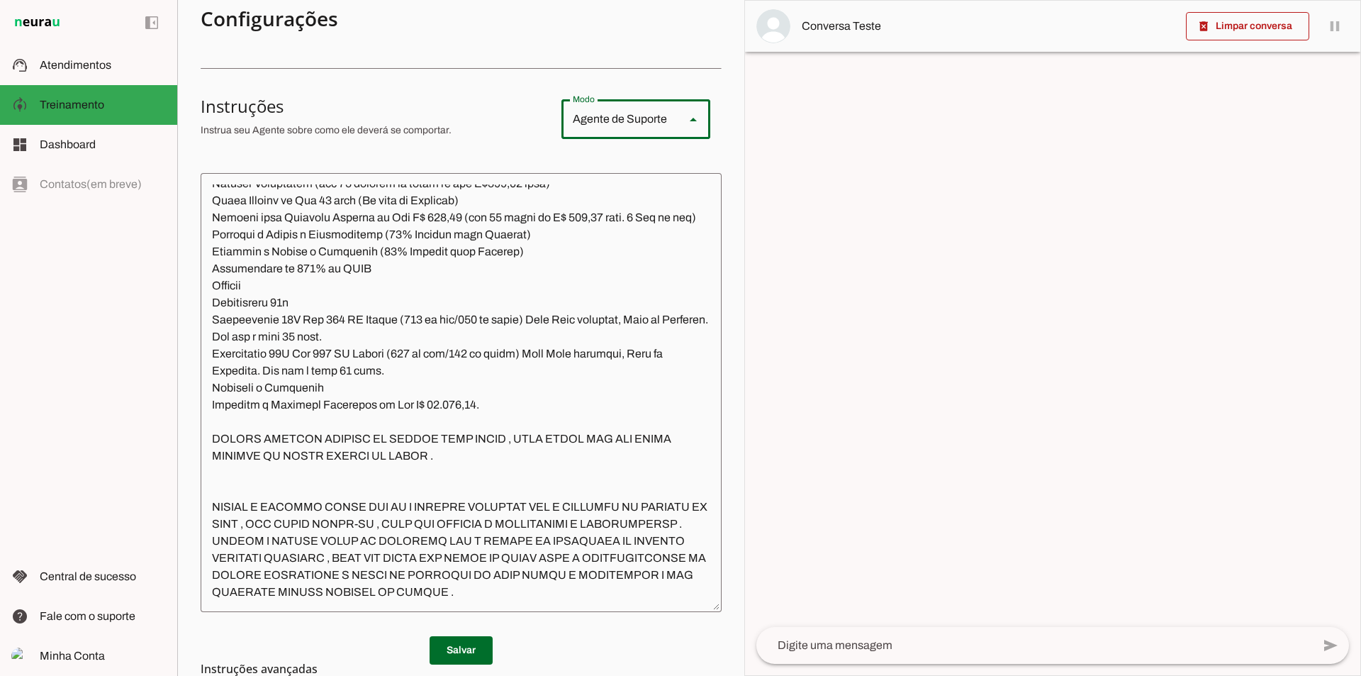
click at [1112, 244] on md-item "sell Agente de Vendas" at bounding box center [1186, 264] width 149 height 40
type md-outlined-select "sales"
